Goal: Find specific page/section: Find specific page/section

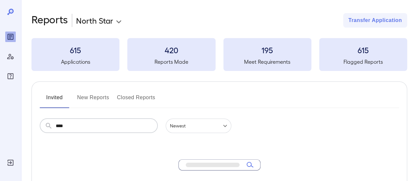
click at [95, 99] on button "New Reports" at bounding box center [93, 100] width 32 height 16
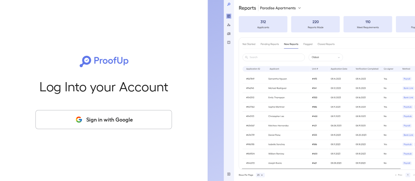
click at [110, 125] on button "Sign in with Google" at bounding box center [103, 119] width 136 height 19
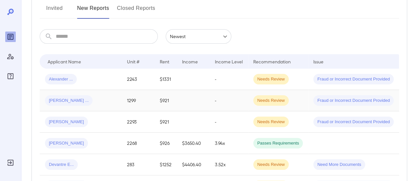
scroll to position [131, 0]
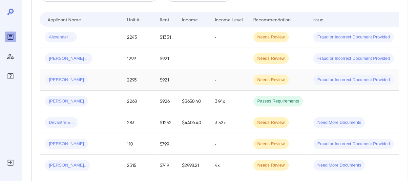
click at [90, 82] on div "Kayli M..." at bounding box center [80, 79] width 71 height 10
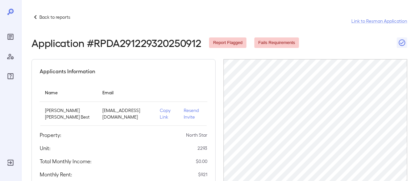
click at [160, 114] on p "Copy Link" at bounding box center [166, 113] width 13 height 13
click at [53, 15] on p "Back to reports" at bounding box center [54, 17] width 31 height 7
